Goal: Find specific page/section: Find specific page/section

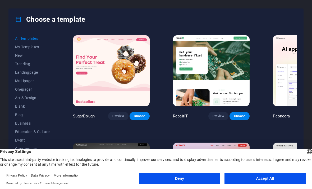
click at [196, 177] on button "Deny" at bounding box center [179, 178] width 81 height 11
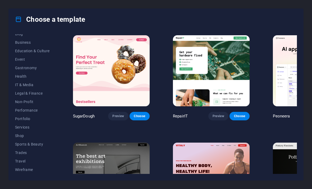
scroll to position [81, 0]
click at [22, 90] on button "Legal & Finance" at bounding box center [32, 93] width 35 height 8
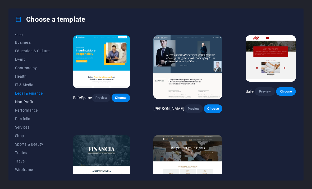
click at [21, 102] on span "Non-Profit" at bounding box center [32, 101] width 35 height 4
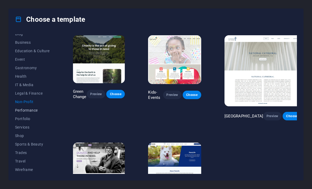
click at [18, 109] on span "Performance" at bounding box center [32, 110] width 35 height 4
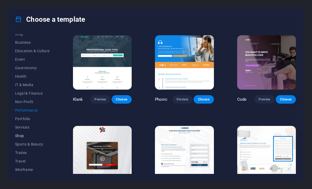
click at [20, 132] on button "Shop" at bounding box center [32, 135] width 35 height 8
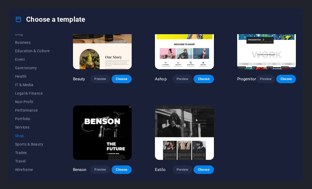
scroll to position [205, 0]
click at [20, 141] on button "Sports & Beauty" at bounding box center [32, 144] width 35 height 8
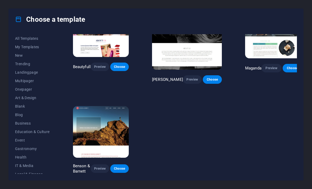
scroll to position [0, 0]
click at [13, 44] on div "All Templates My Templates New Trending Landingpage Multipager Onepager Art & D…" at bounding box center [156, 105] width 295 height 150
click at [15, 43] on button "My Templates" at bounding box center [32, 47] width 35 height 8
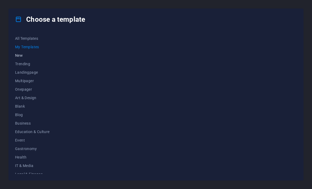
click at [18, 54] on span "New" at bounding box center [32, 55] width 35 height 4
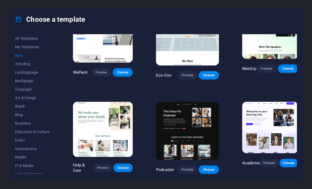
scroll to position [406, 0]
click at [18, 87] on span "Onepager" at bounding box center [32, 89] width 35 height 4
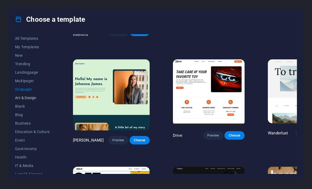
click at [18, 96] on span "Art & Design" at bounding box center [32, 97] width 35 height 4
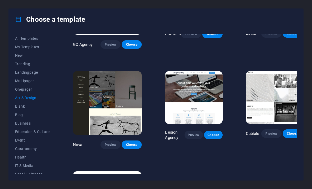
scroll to position [364, 0]
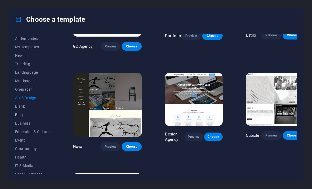
click at [18, 113] on span "Blog" at bounding box center [32, 114] width 35 height 4
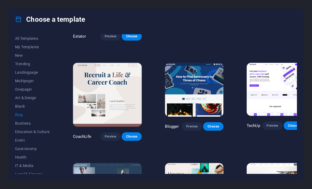
scroll to position [361, 0]
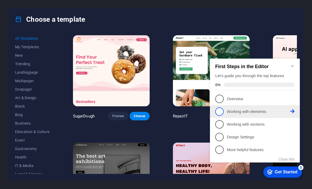
click at [221, 111] on span "2" at bounding box center [219, 111] width 8 height 8
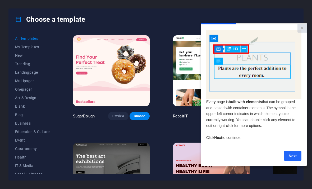
click at [294, 155] on link "Next" at bounding box center [292, 155] width 17 height 10
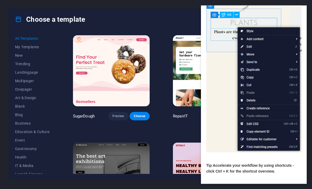
scroll to position [30, 0]
click at [296, 188] on link "Next" at bounding box center [292, 190] width 17 height 10
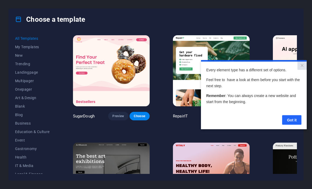
click at [298, 118] on link "Got it" at bounding box center [291, 120] width 19 height 10
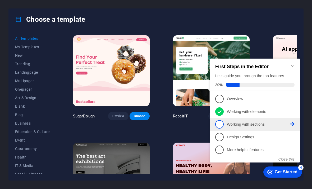
click at [221, 124] on span "3" at bounding box center [219, 124] width 8 height 8
